Goal: Information Seeking & Learning: Learn about a topic

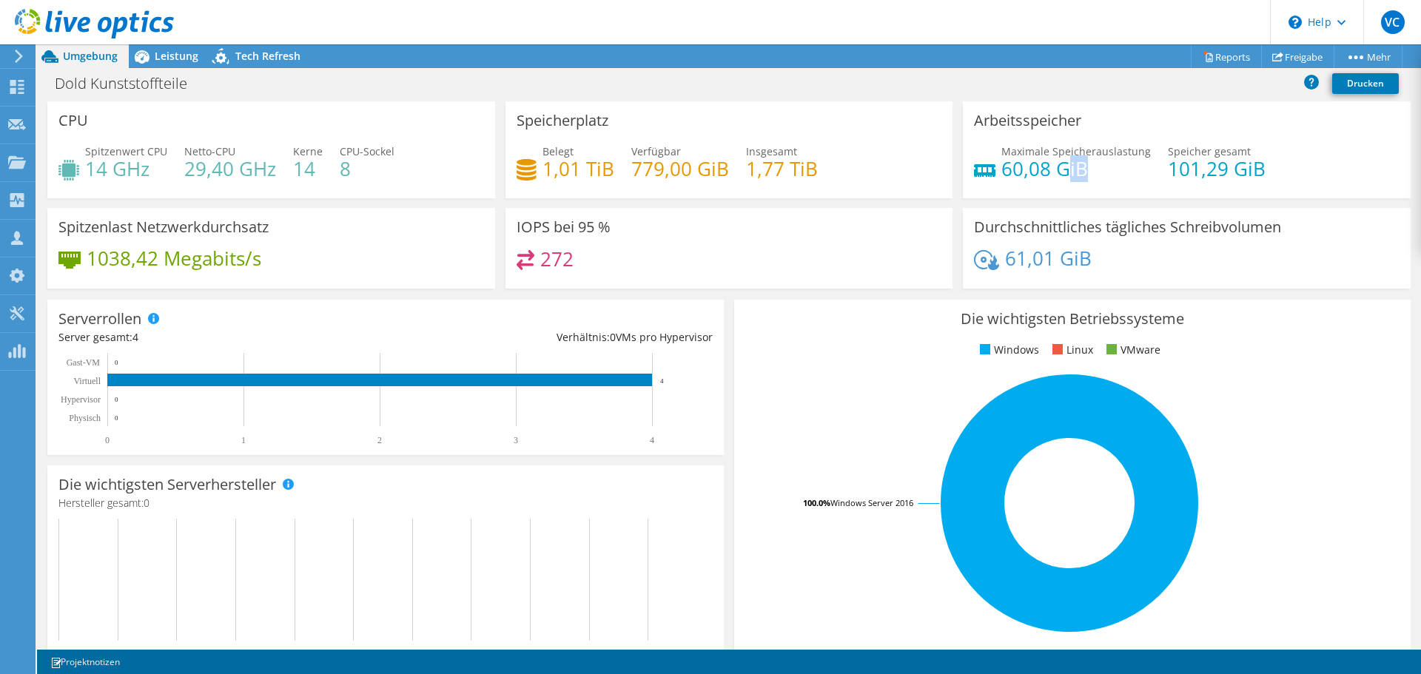
drag, startPoint x: 1064, startPoint y: 167, endPoint x: 1076, endPoint y: 162, distance: 13.6
click at [1076, 162] on h4 "60,08 GiB" at bounding box center [1076, 169] width 150 height 16
click at [1168, 168] on h4 "101,29 GiB" at bounding box center [1217, 169] width 98 height 16
